Goal: Check status

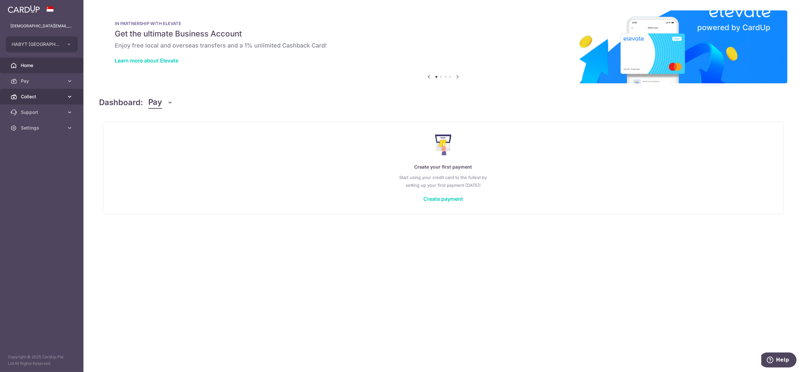
click at [50, 99] on span "Collect" at bounding box center [42, 96] width 43 height 7
click at [46, 113] on span "Dashboard" at bounding box center [42, 112] width 43 height 7
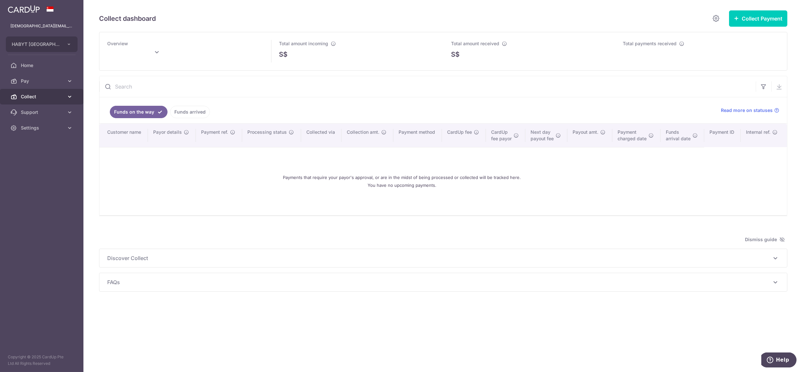
click at [38, 96] on span "Collect" at bounding box center [42, 96] width 43 height 7
click at [39, 108] on link "Dashboard" at bounding box center [41, 113] width 83 height 16
click at [38, 131] on link "Settings" at bounding box center [41, 128] width 83 height 16
click at [190, 115] on link "Funds arrived" at bounding box center [190, 112] width 40 height 12
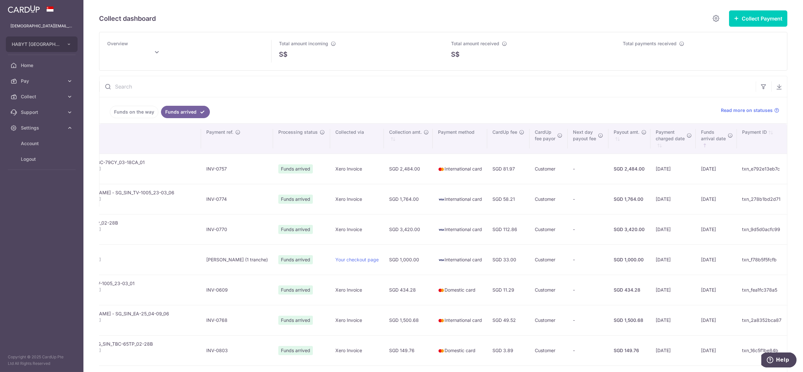
scroll to position [0, 245]
type input "October 2025"
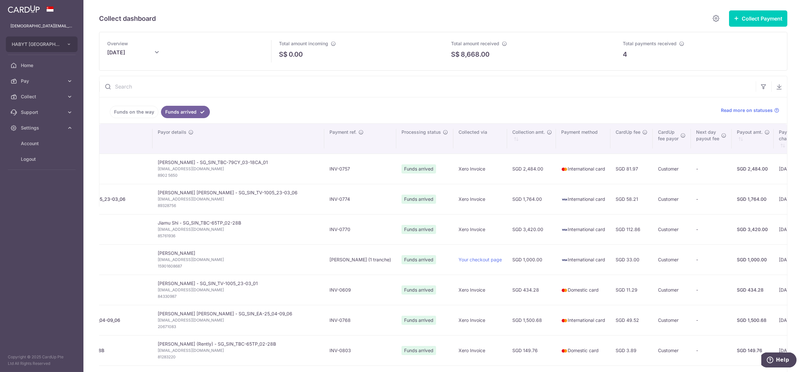
scroll to position [0, 121]
click at [135, 111] on link "Funds on the way" at bounding box center [134, 112] width 49 height 12
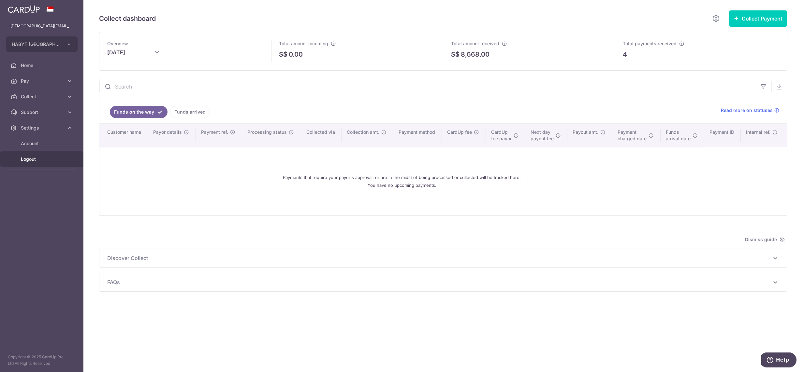
click at [37, 159] on span "Logout" at bounding box center [42, 159] width 43 height 7
